Goal: Information Seeking & Learning: Learn about a topic

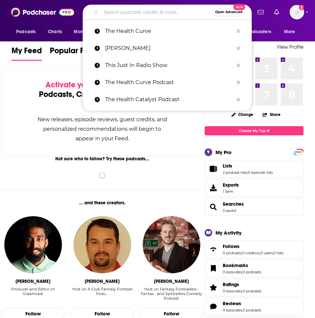
click at [137, 12] on input "Search podcasts, credits, & more..." at bounding box center [156, 12] width 111 height 11
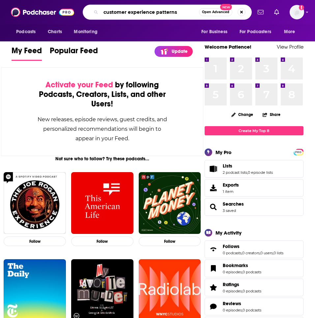
type input "customer experience patterns"
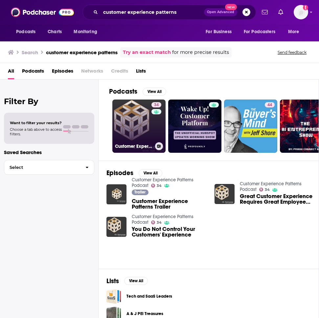
click at [141, 129] on link "34 Customer Experience Patterns Podcast" at bounding box center [139, 126] width 53 height 53
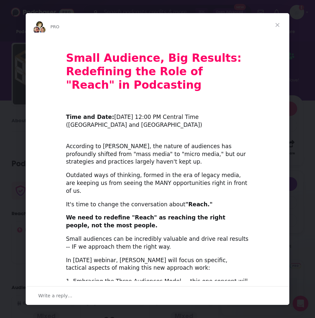
click at [270, 21] on span "Close" at bounding box center [277, 25] width 24 height 24
